Goal: Information Seeking & Learning: Learn about a topic

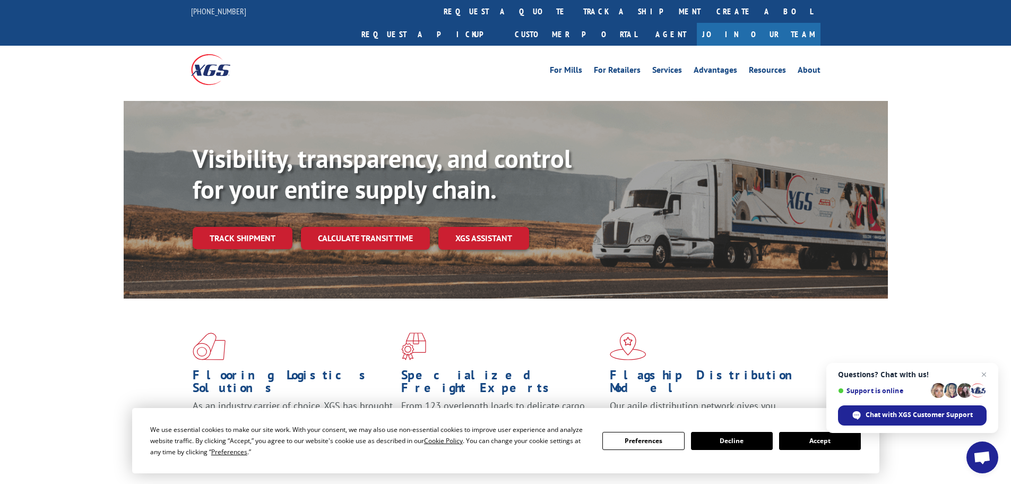
click at [838, 446] on button "Accept" at bounding box center [820, 441] width 82 height 18
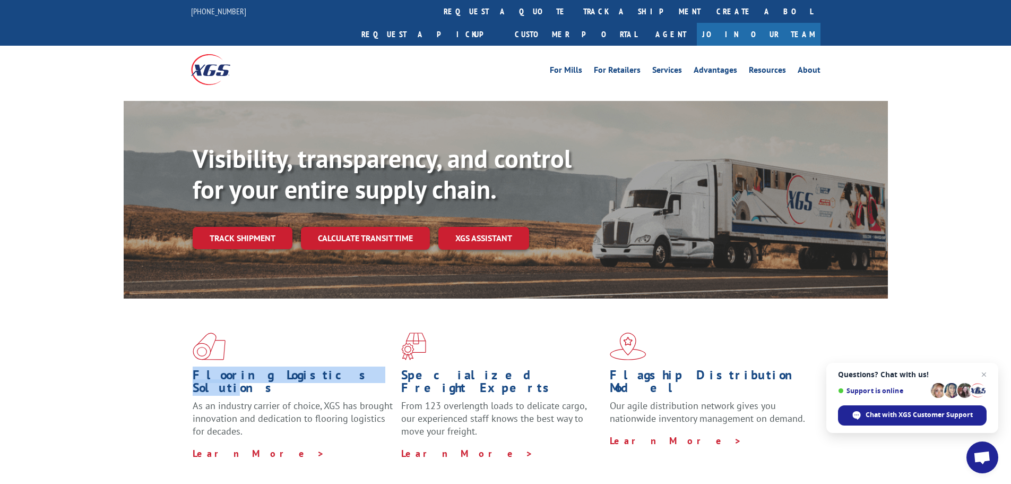
drag, startPoint x: 176, startPoint y: 341, endPoint x: 322, endPoint y: 361, distance: 147.4
click at [322, 361] on div "Flooring Logistics Solutions As an industry carrier of choice, XGS has brought …" at bounding box center [506, 395] width 765 height 195
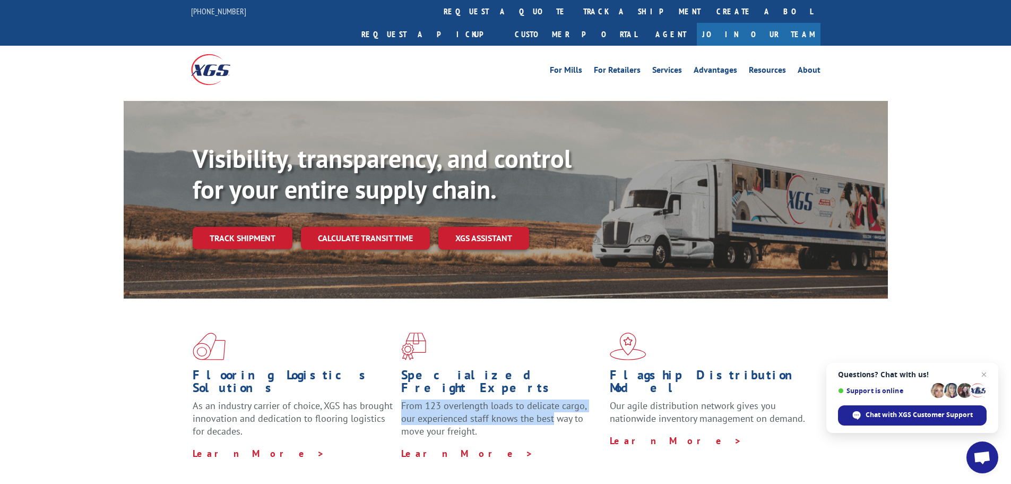
drag, startPoint x: 401, startPoint y: 372, endPoint x: 537, endPoint y: 381, distance: 135.7
click at [537, 399] on p "From 123 overlength loads to delicate cargo, our experienced staff knows the be…" at bounding box center [501, 422] width 201 height 47
drag, startPoint x: 537, startPoint y: 381, endPoint x: 520, endPoint y: 383, distance: 17.1
click at [536, 399] on p "From 123 overlength loads to delicate cargo, our experienced staff knows the be…" at bounding box center [501, 422] width 201 height 47
click at [671, 66] on link "Services" at bounding box center [667, 72] width 30 height 12
